Goal: Task Accomplishment & Management: Use online tool/utility

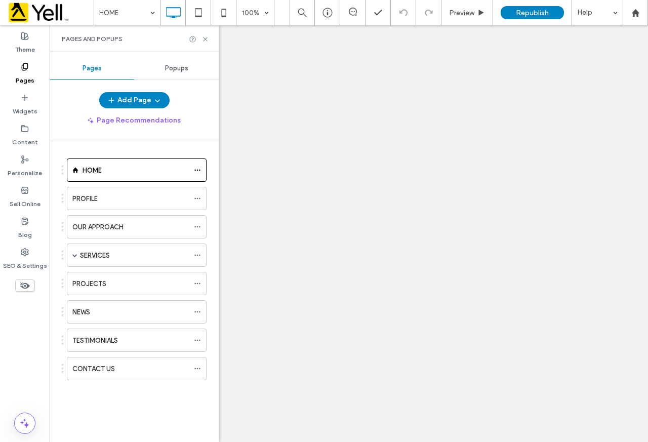
click at [101, 278] on label "PROJECTS" at bounding box center [89, 284] width 34 height 18
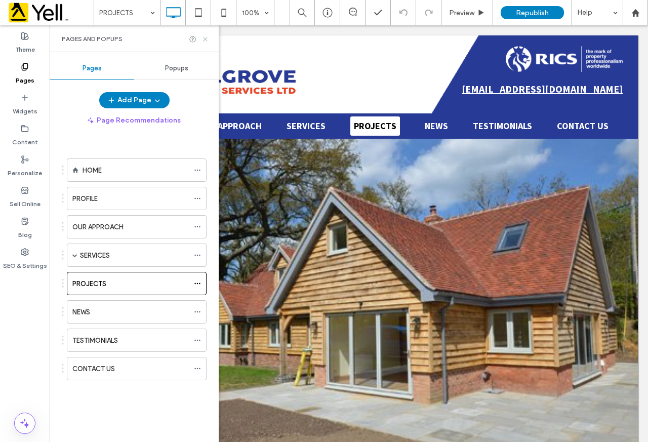
click at [204, 38] on use at bounding box center [205, 39] width 4 height 4
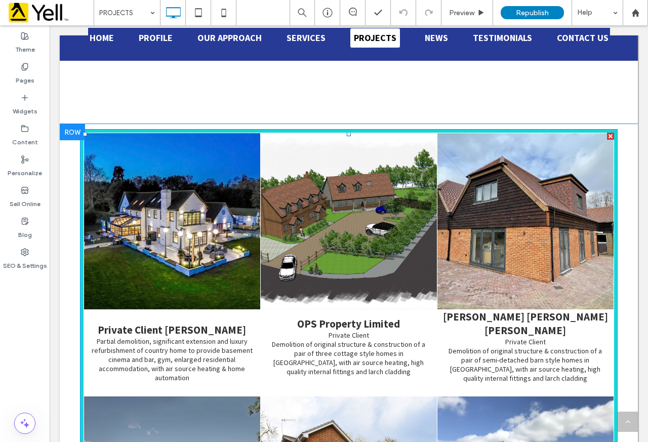
scroll to position [455, 0]
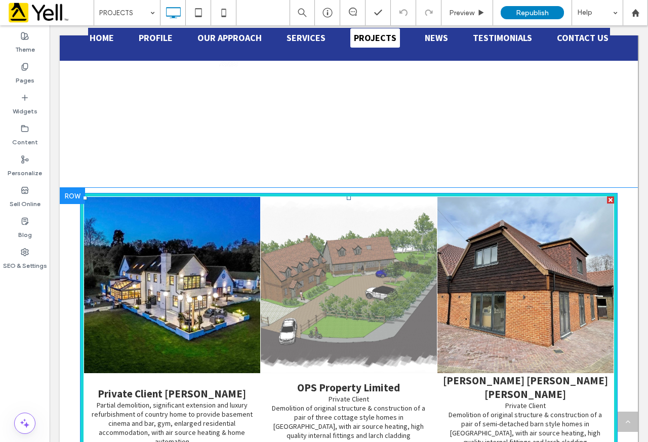
click at [346, 302] on link at bounding box center [349, 285] width 176 height 176
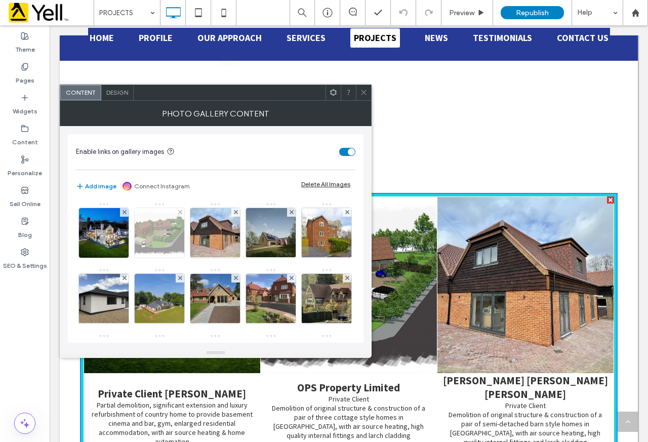
click at [165, 234] on img at bounding box center [159, 233] width 81 height 46
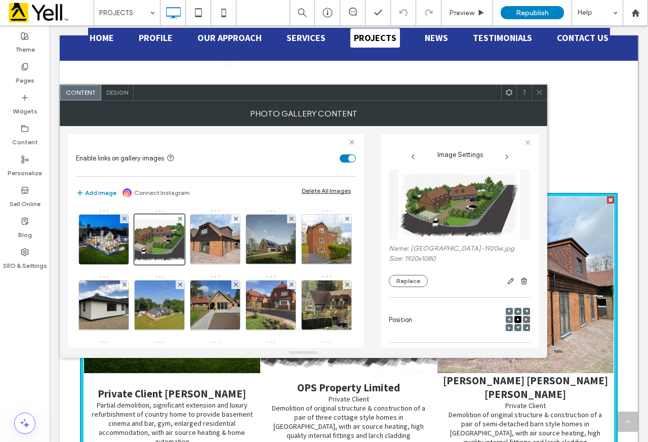
scroll to position [0, 0]
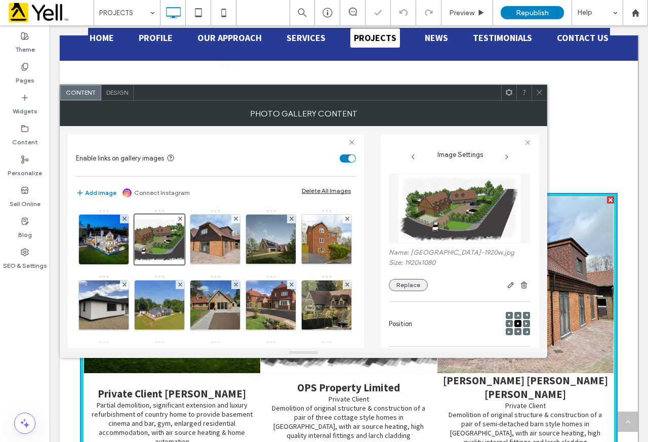
click at [410, 281] on button "Replace" at bounding box center [408, 285] width 39 height 12
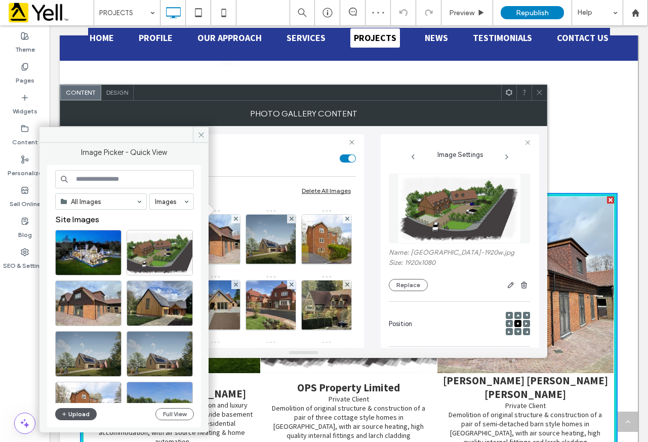
click at [82, 413] on button "Upload" at bounding box center [76, 414] width 42 height 12
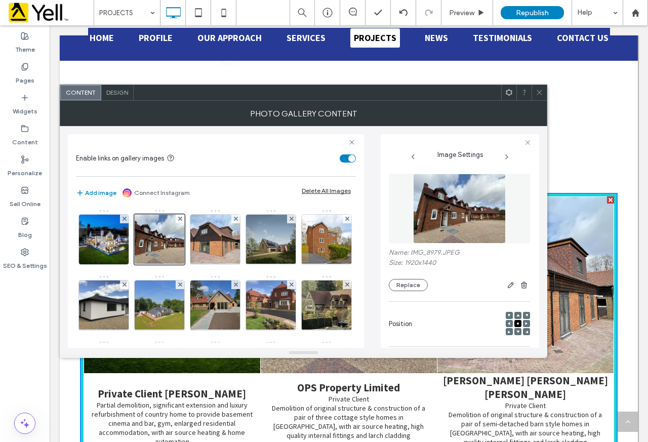
click at [541, 90] on icon at bounding box center [539, 93] width 8 height 8
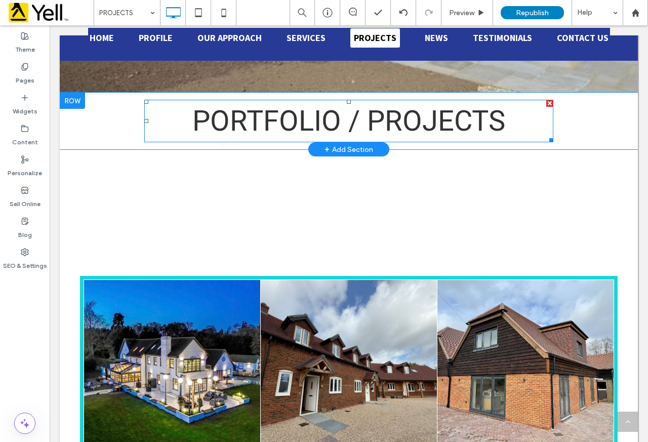
scroll to position [354, 0]
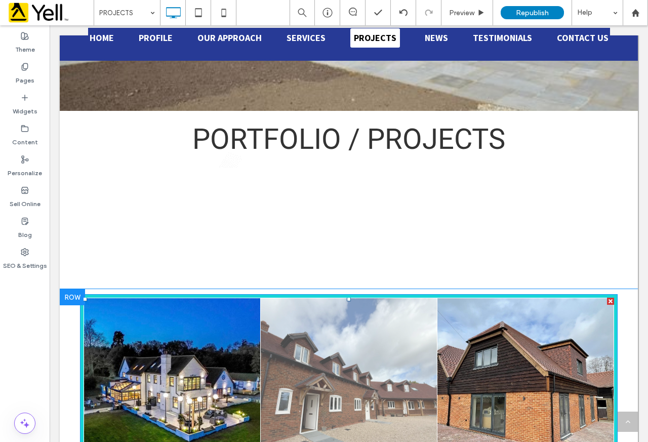
click at [334, 335] on link at bounding box center [349, 386] width 176 height 176
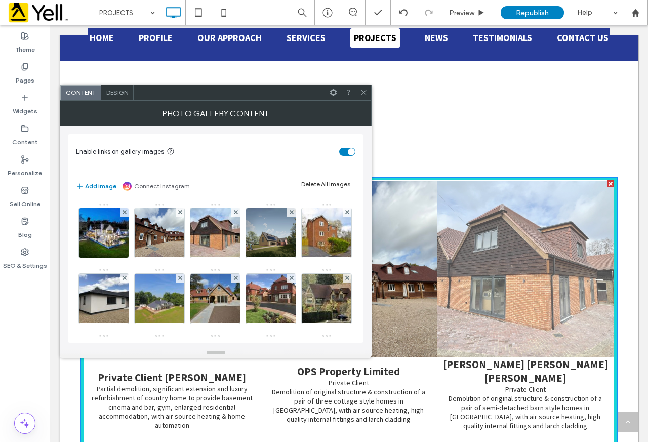
scroll to position [455, 0]
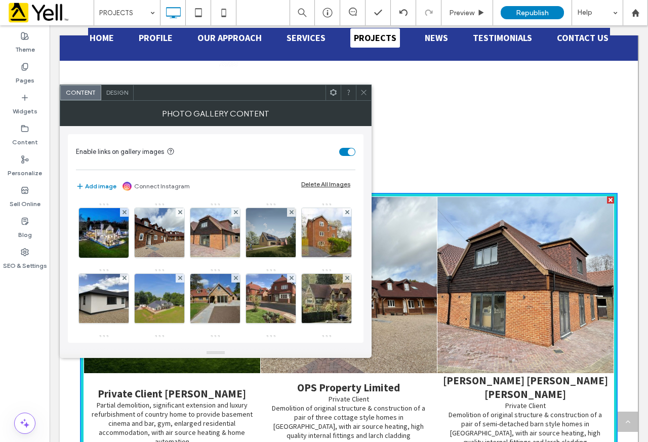
click at [163, 233] on img at bounding box center [160, 233] width 66 height 50
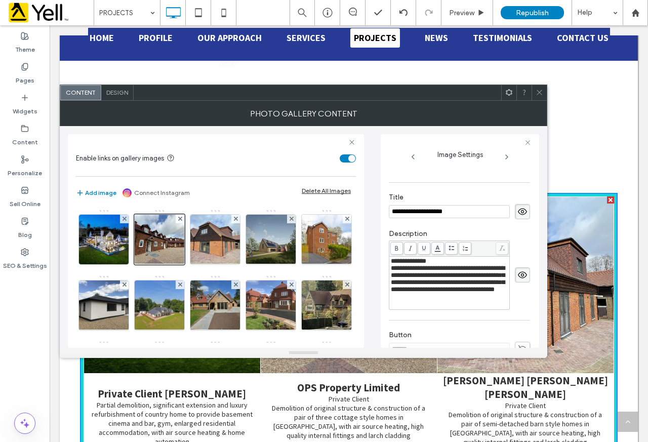
scroll to position [199, 0]
click at [393, 270] on span "**********" at bounding box center [448, 278] width 114 height 28
drag, startPoint x: 390, startPoint y: 271, endPoint x: 447, endPoint y: 302, distance: 64.8
click at [447, 302] on div "**********" at bounding box center [449, 282] width 118 height 51
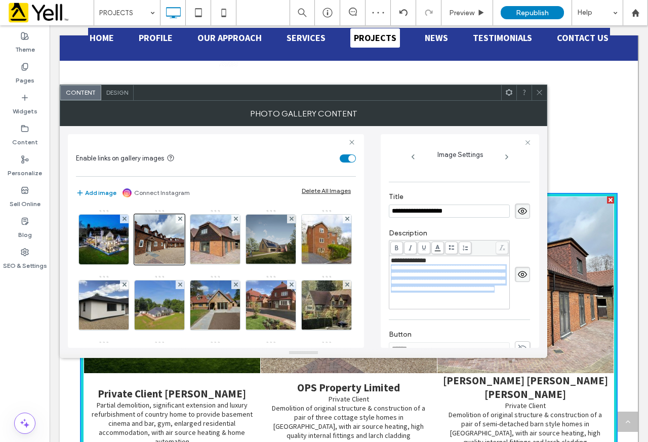
drag, startPoint x: 470, startPoint y: 306, endPoint x: 386, endPoint y: 271, distance: 91.0
click at [386, 271] on div "**********" at bounding box center [460, 241] width 158 height 214
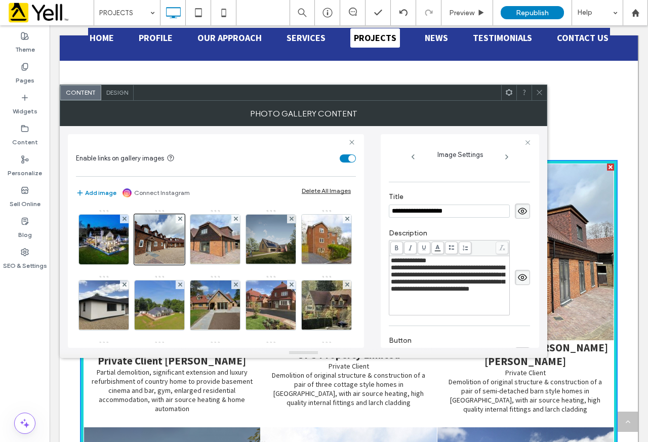
scroll to position [506, 0]
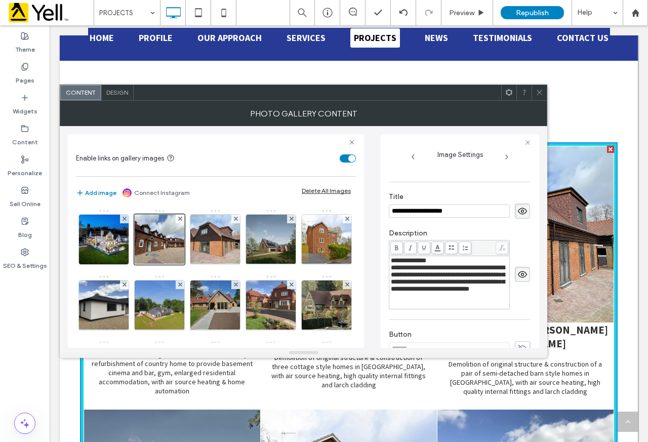
click at [240, 183] on div "Add image Connect Instagram Delete All Images" at bounding box center [216, 193] width 280 height 22
drag, startPoint x: 542, startPoint y: 94, endPoint x: 533, endPoint y: 136, distance: 42.3
click at [541, 96] on icon at bounding box center [539, 93] width 8 height 8
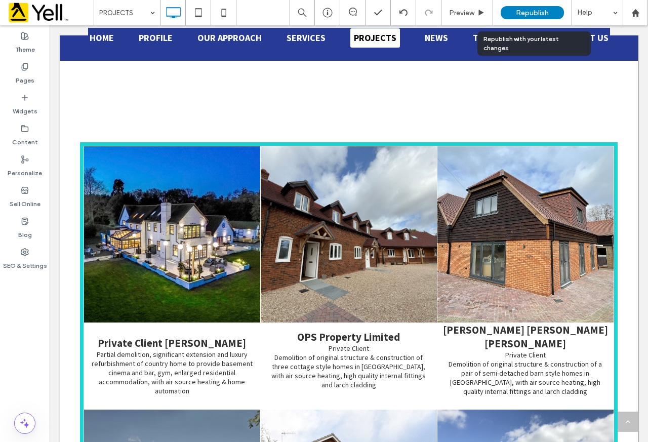
click at [532, 8] on div "Republish" at bounding box center [532, 12] width 63 height 13
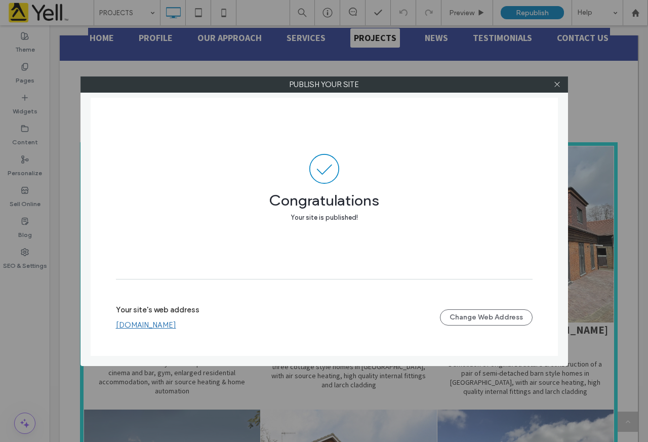
click at [562, 87] on div at bounding box center [557, 84] width 15 height 15
click at [555, 87] on use at bounding box center [556, 84] width 5 height 5
